Goal: Entertainment & Leisure: Consume media (video, audio)

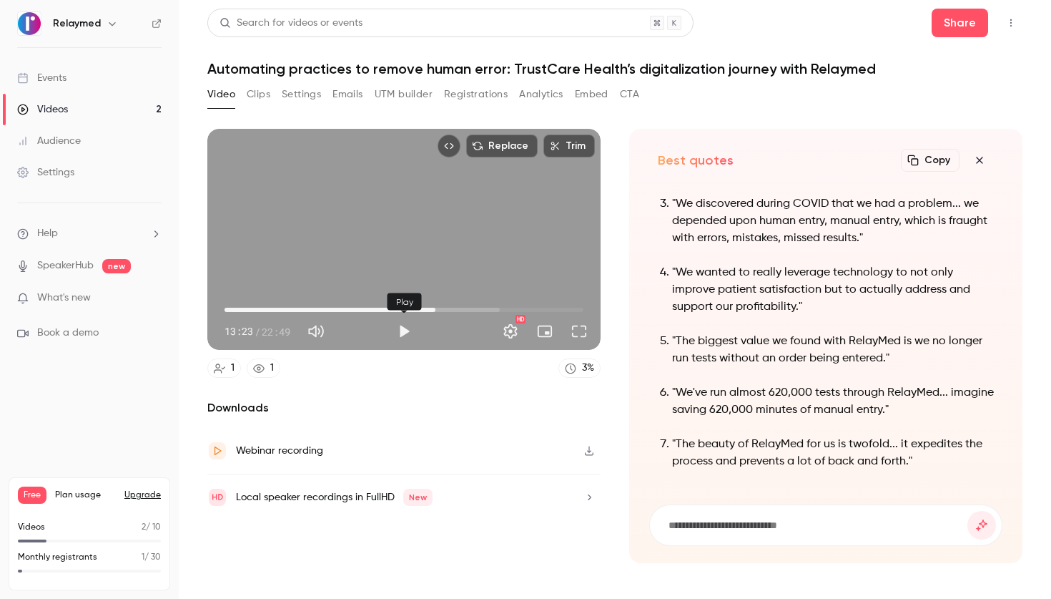
click at [398, 322] on button "Play" at bounding box center [404, 331] width 29 height 29
click at [574, 340] on button "Full screen" at bounding box center [579, 331] width 29 height 29
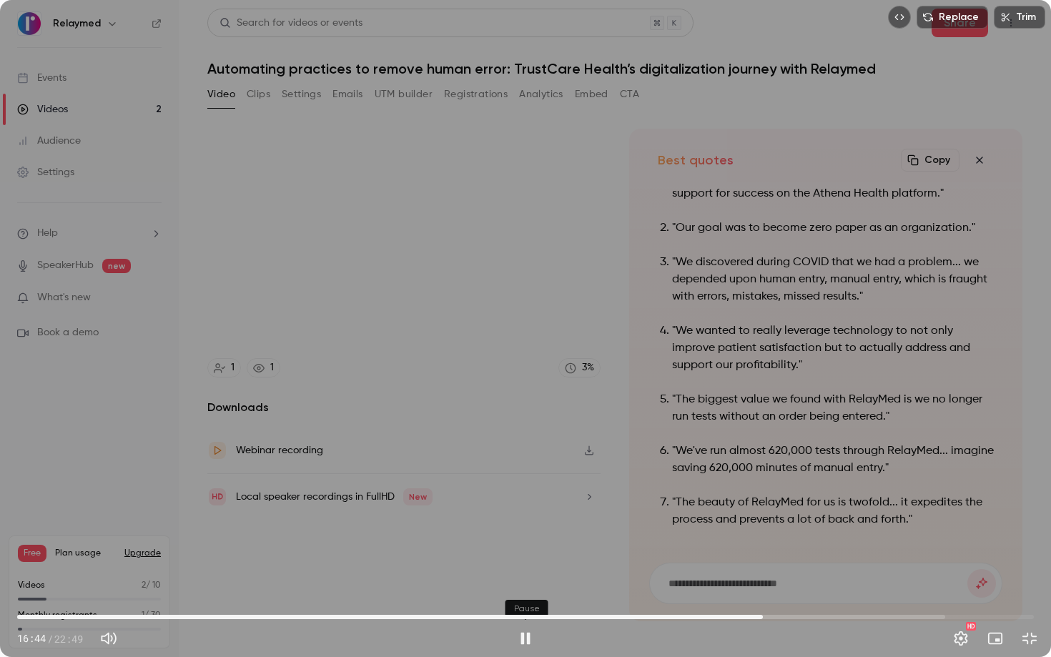
click at [527, 598] on button "Pause" at bounding box center [525, 638] width 29 height 29
type input "****"
click at [1040, 598] on button "Exit full screen" at bounding box center [1029, 638] width 29 height 29
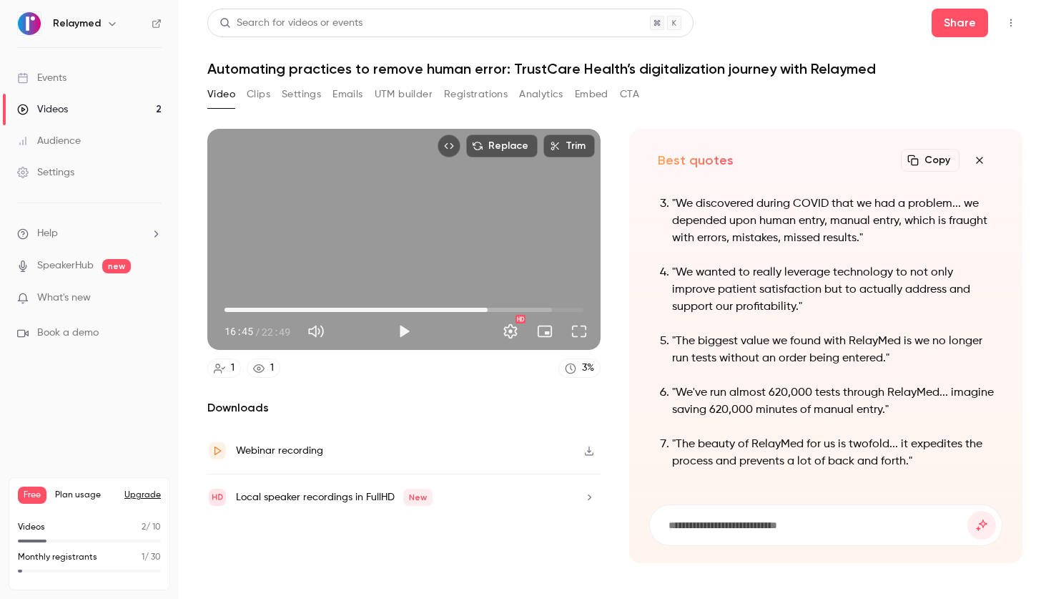
click at [390, 89] on button "UTM builder" at bounding box center [404, 94] width 58 height 23
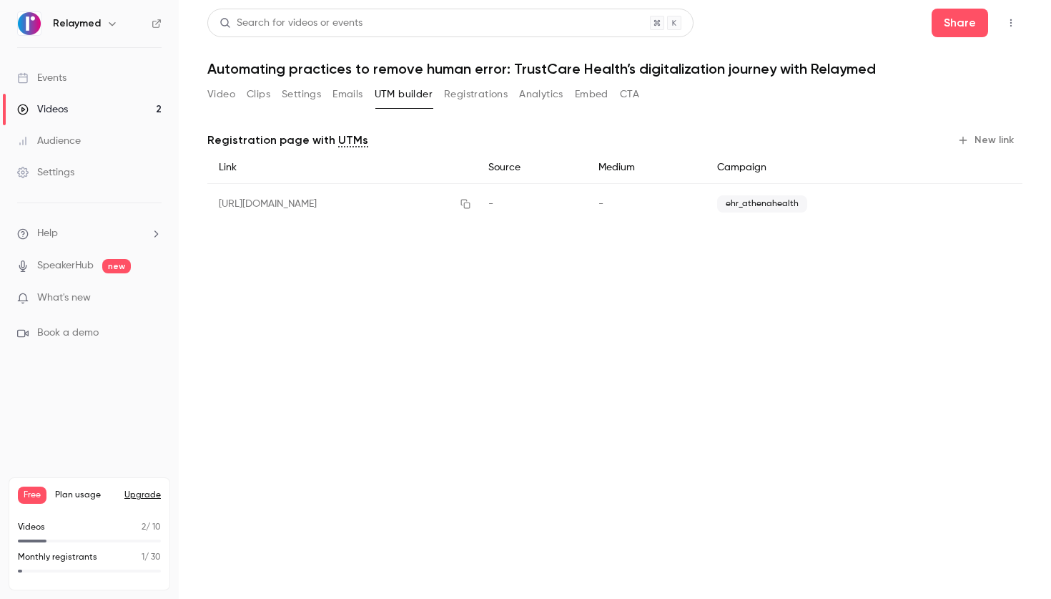
click at [807, 203] on span "ehr_athenahealth" at bounding box center [762, 203] width 90 height 17
click at [457, 205] on div "[URL][DOMAIN_NAME]" at bounding box center [342, 204] width 270 height 41
click at [471, 207] on icon "button" at bounding box center [465, 204] width 9 height 9
